Goal: Information Seeking & Learning: Learn about a topic

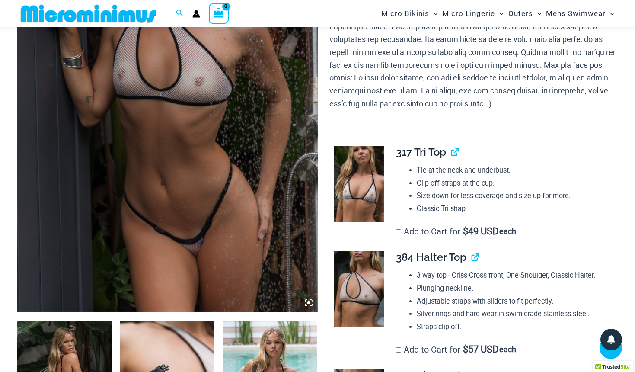
scroll to position [220, 0]
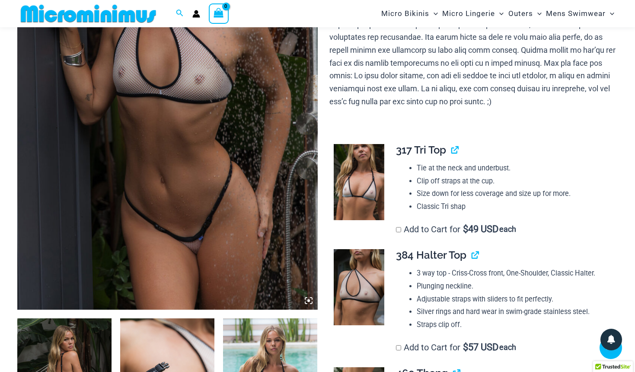
click at [194, 172] on img at bounding box center [167, 84] width 300 height 450
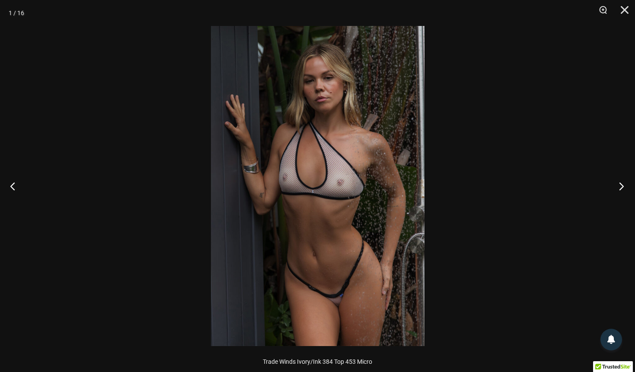
click at [622, 184] on button "Next" at bounding box center [618, 185] width 32 height 43
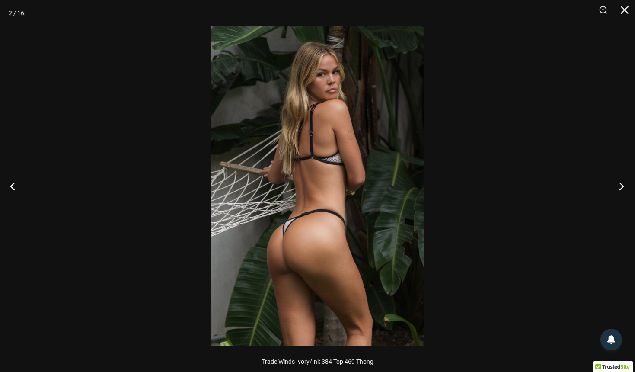
click at [622, 184] on button "Next" at bounding box center [618, 185] width 32 height 43
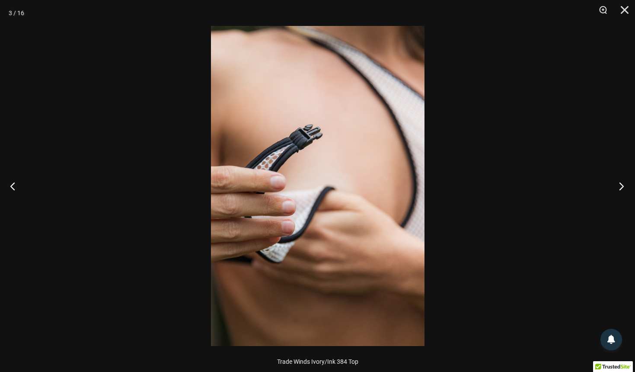
click at [622, 184] on button "Next" at bounding box center [618, 185] width 32 height 43
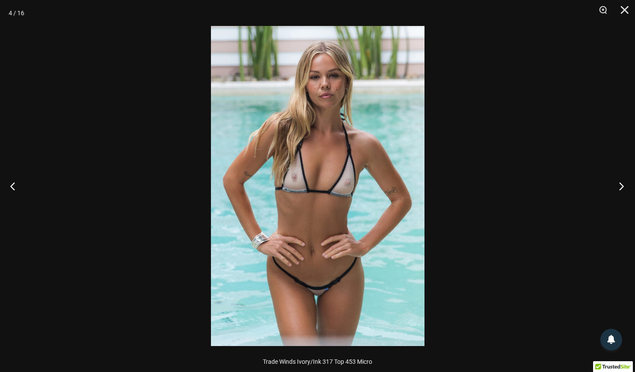
click at [622, 184] on button "Next" at bounding box center [618, 185] width 32 height 43
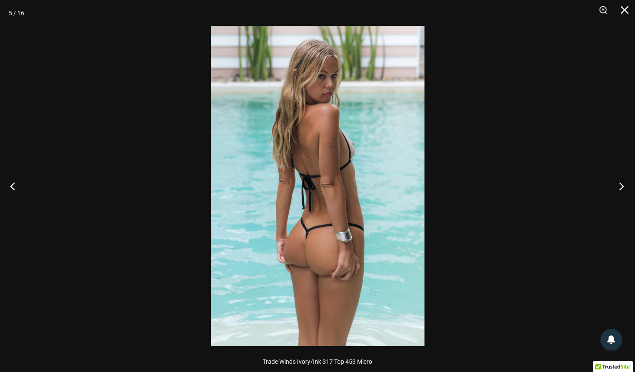
click at [622, 184] on button "Next" at bounding box center [618, 185] width 32 height 43
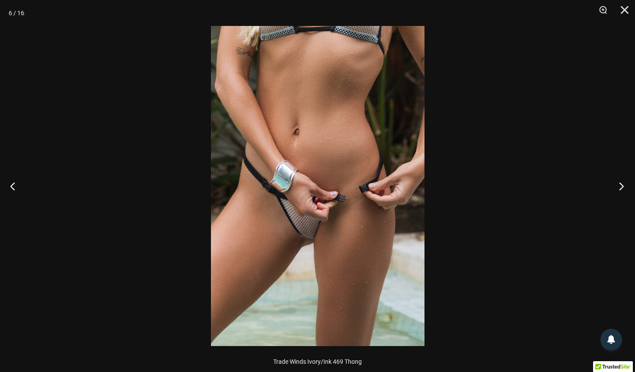
click at [622, 185] on button "Next" at bounding box center [618, 185] width 32 height 43
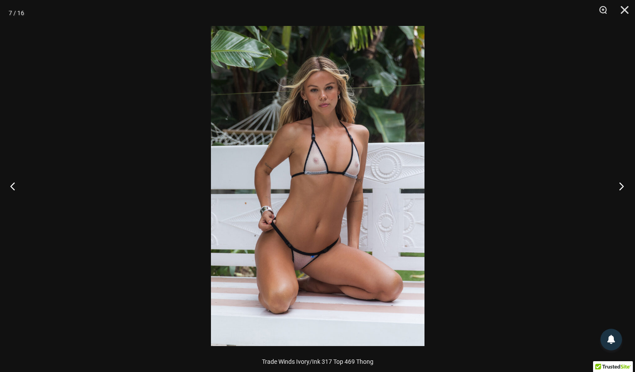
click at [622, 185] on button "Next" at bounding box center [618, 185] width 32 height 43
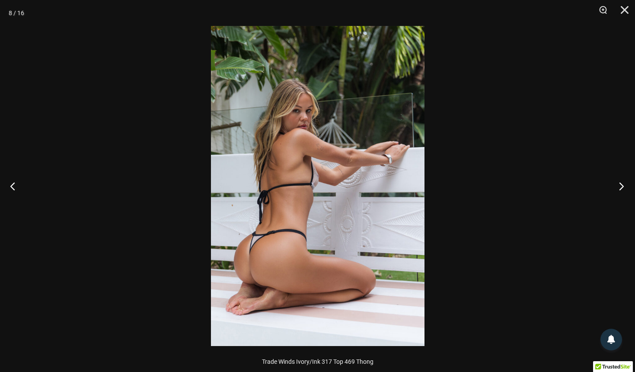
click at [622, 185] on button "Next" at bounding box center [618, 185] width 32 height 43
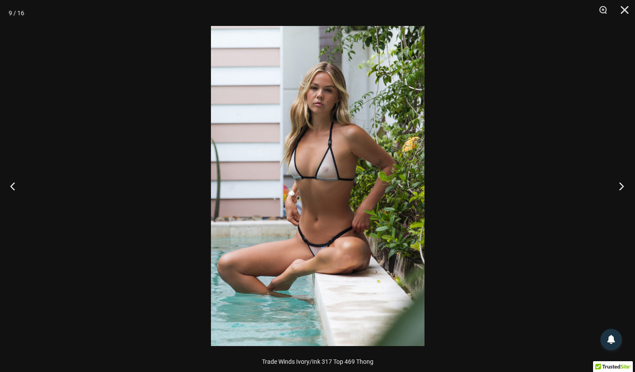
click at [622, 185] on button "Next" at bounding box center [618, 185] width 32 height 43
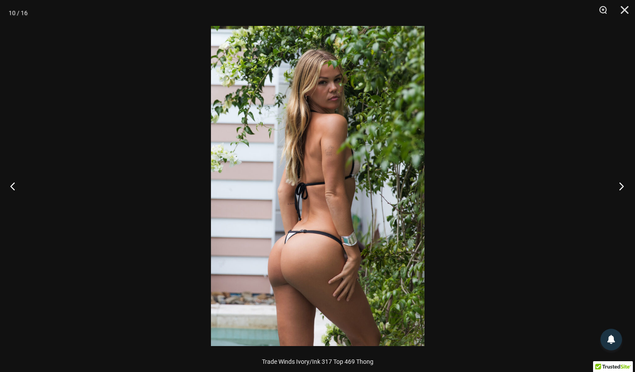
click at [622, 185] on button "Next" at bounding box center [618, 185] width 32 height 43
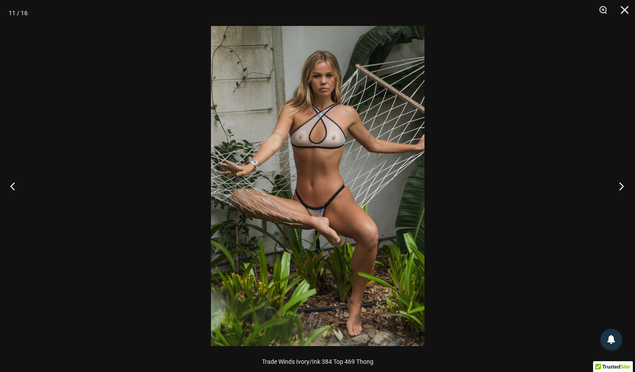
click at [622, 185] on button "Next" at bounding box center [618, 185] width 32 height 43
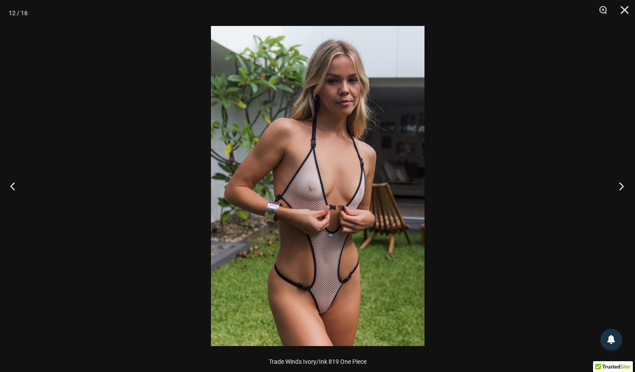
click at [622, 185] on button "Next" at bounding box center [618, 185] width 32 height 43
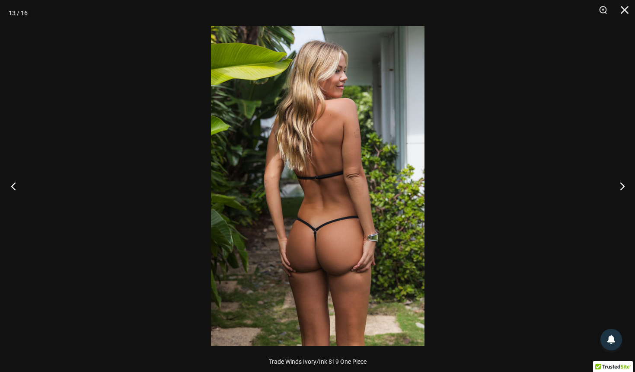
click at [13, 182] on button "Previous" at bounding box center [16, 185] width 32 height 43
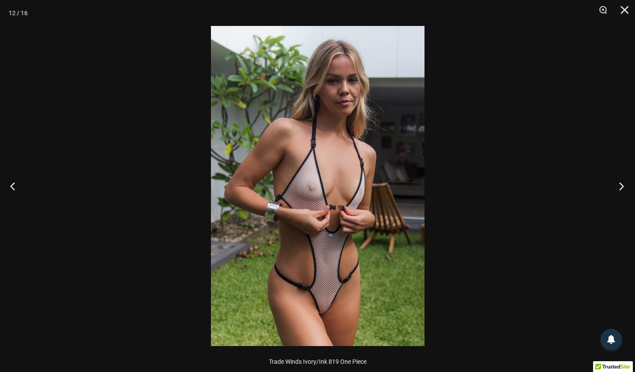
click at [620, 185] on button "Next" at bounding box center [618, 185] width 32 height 43
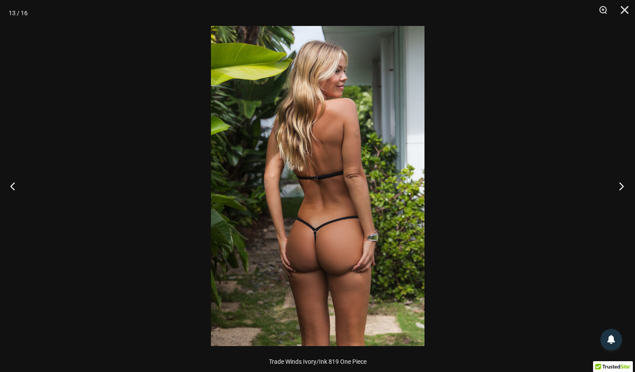
click at [620, 185] on button "Next" at bounding box center [618, 185] width 32 height 43
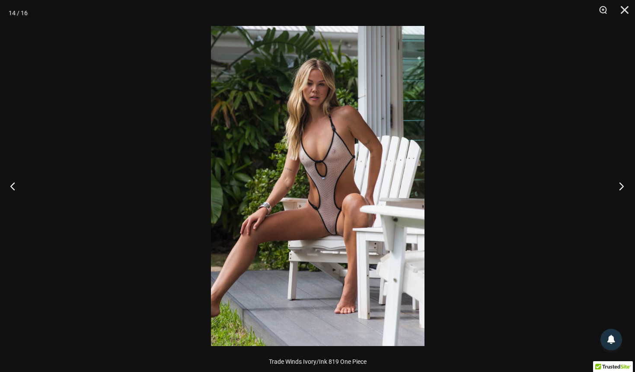
click at [621, 186] on button "Next" at bounding box center [618, 185] width 32 height 43
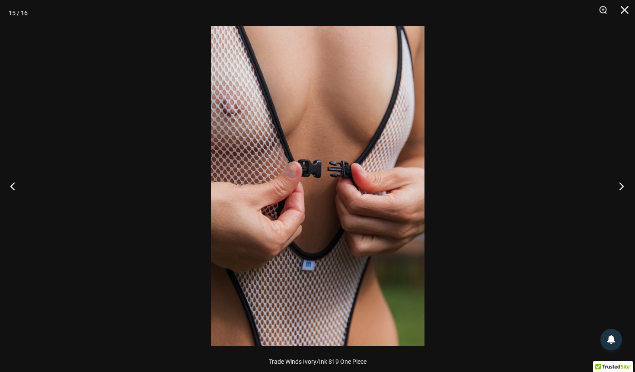
click at [621, 186] on button "Next" at bounding box center [618, 185] width 32 height 43
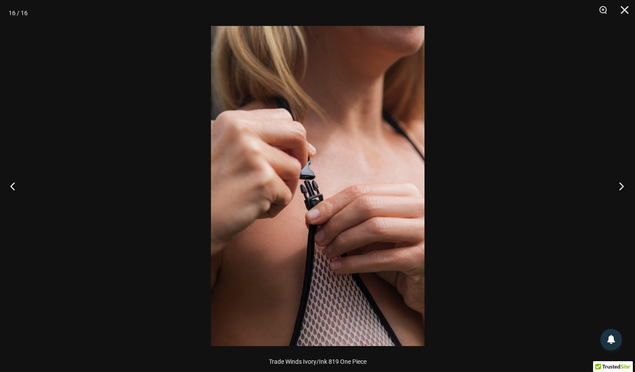
click at [621, 186] on button "Next" at bounding box center [618, 185] width 32 height 43
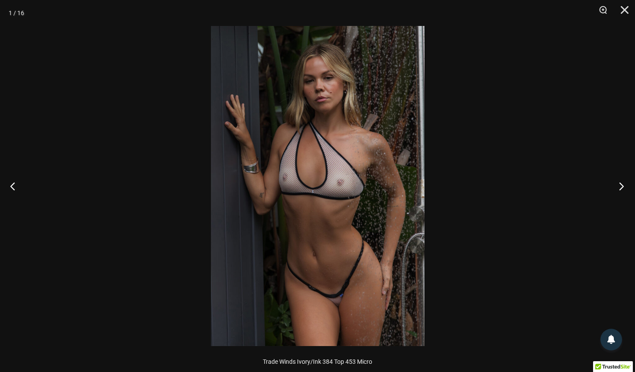
click at [621, 186] on button "Next" at bounding box center [618, 185] width 32 height 43
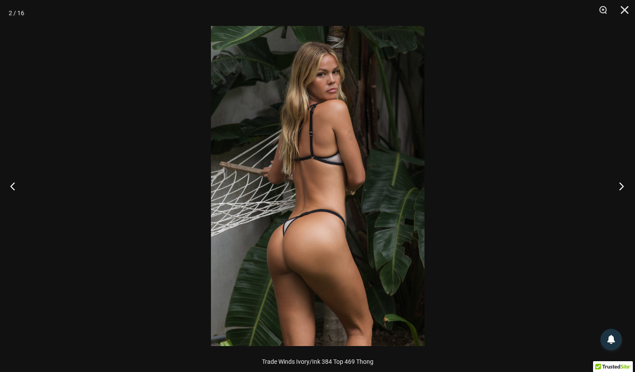
click at [621, 186] on button "Next" at bounding box center [618, 185] width 32 height 43
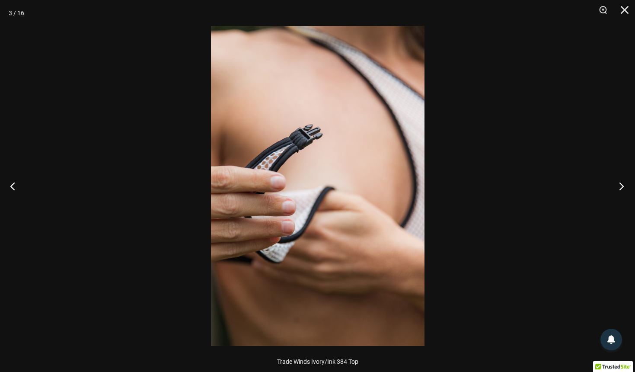
click at [621, 186] on button "Next" at bounding box center [618, 185] width 32 height 43
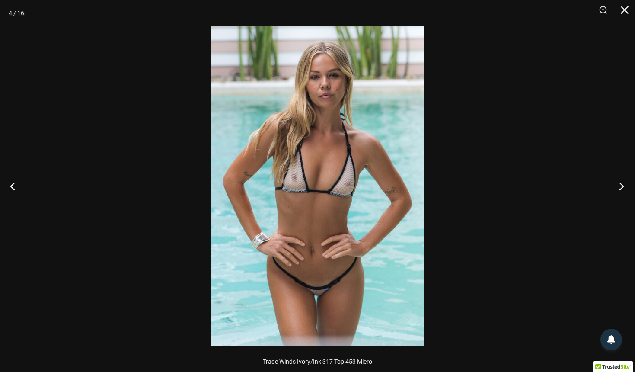
click at [621, 186] on button "Next" at bounding box center [618, 185] width 32 height 43
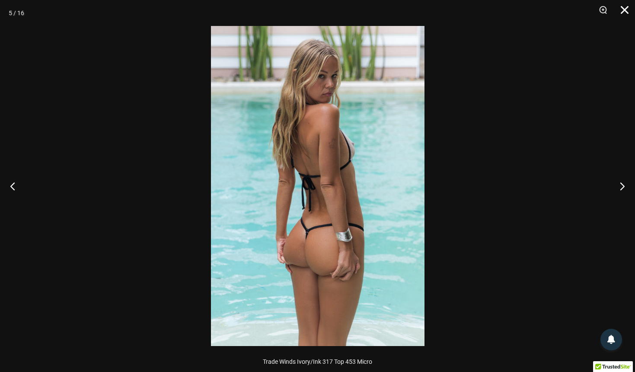
click at [623, 10] on button "Close" at bounding box center [622, 13] width 22 height 26
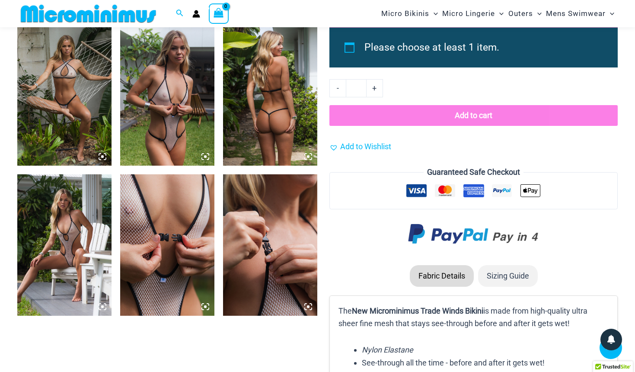
scroll to position [968, 0]
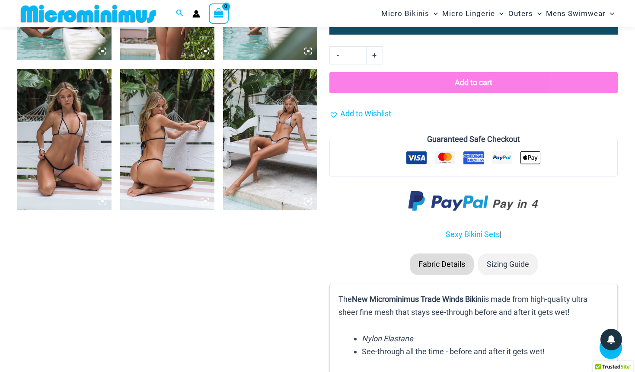
scroll to position [604, 0]
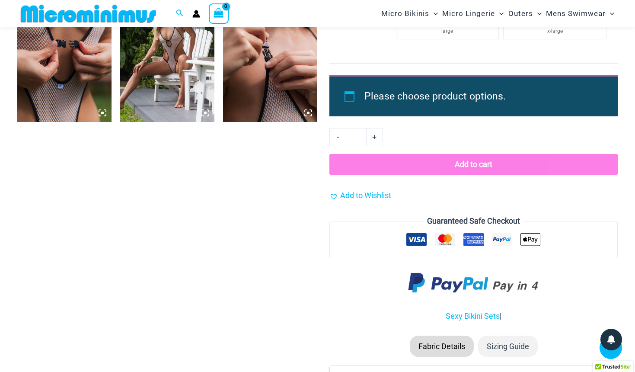
scroll to position [1191, 0]
